Goal: Find specific page/section: Find specific page/section

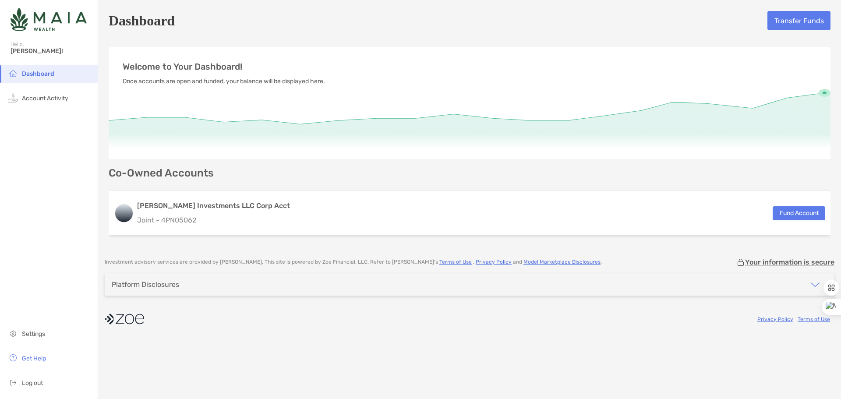
click at [43, 74] on span "Dashboard" at bounding box center [38, 73] width 32 height 7
click at [34, 100] on span "Account Activity" at bounding box center [45, 98] width 46 height 7
